Goal: Transaction & Acquisition: Download file/media

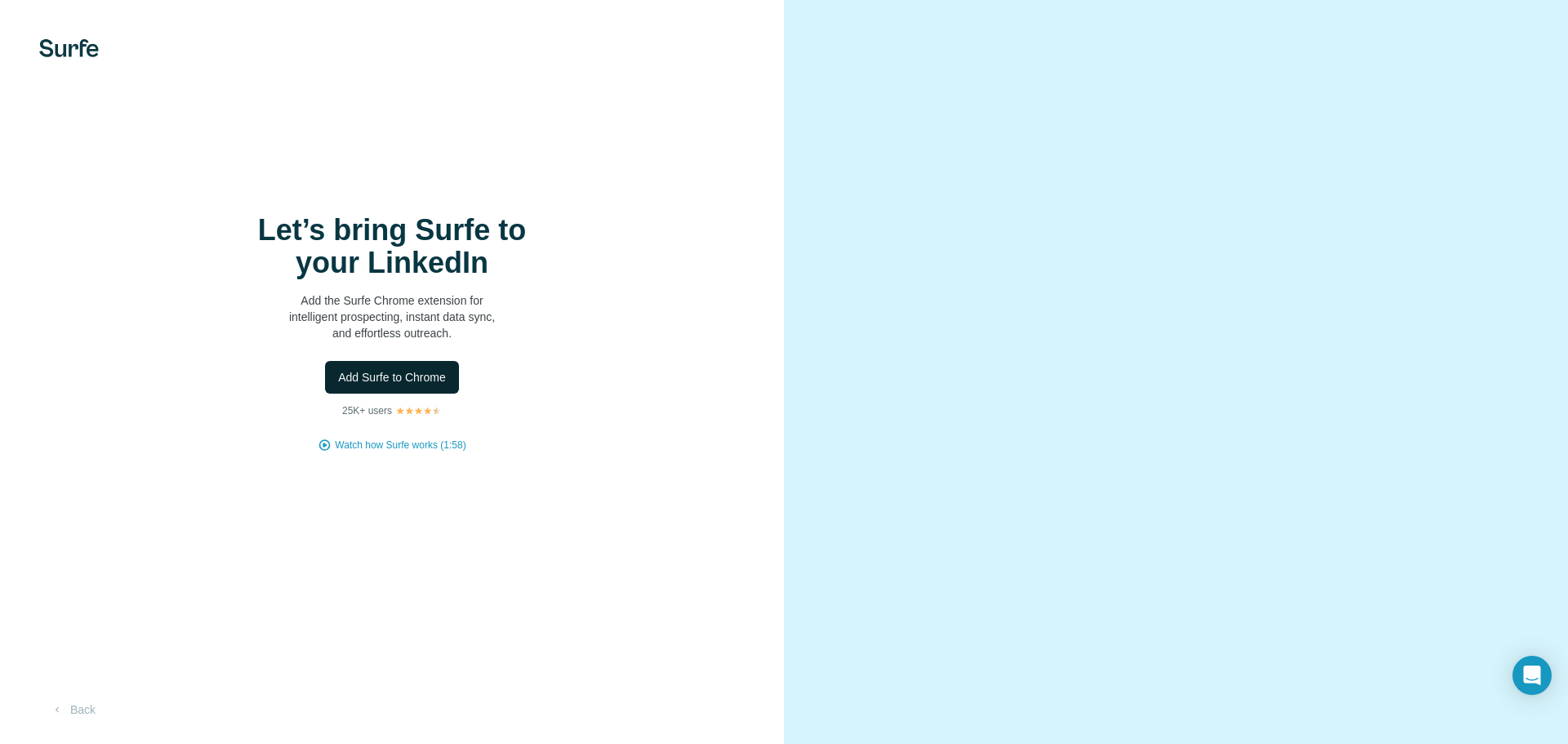
click at [409, 374] on span "Add Surfe to Chrome" at bounding box center [392, 377] width 108 height 16
drag, startPoint x: 200, startPoint y: 652, endPoint x: 383, endPoint y: 377, distance: 330.3
click at [383, 377] on span "Add Surfe to Chrome" at bounding box center [392, 377] width 108 height 16
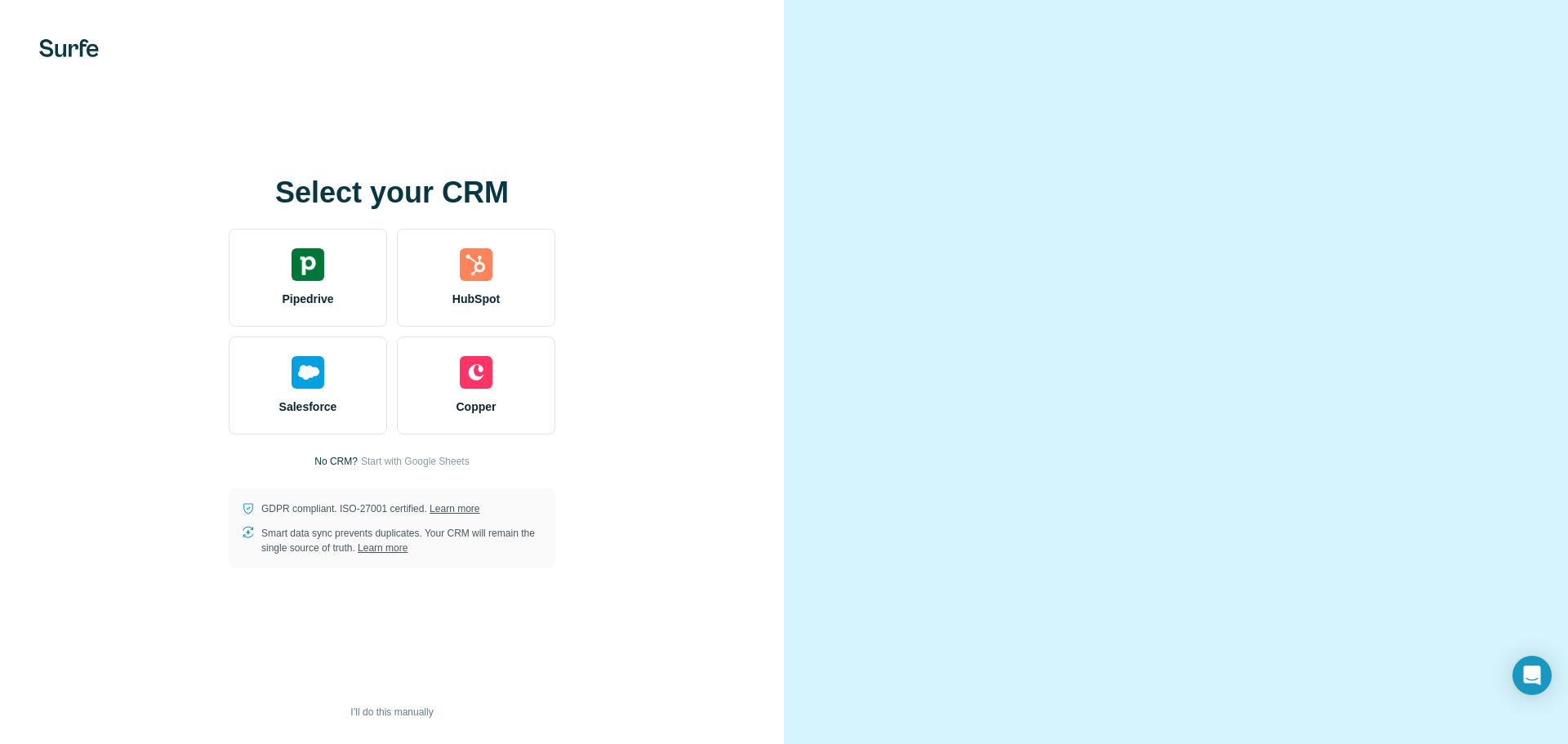
click at [1331, 458] on video at bounding box center [1176, 372] width 588 height 294
